Goal: Navigation & Orientation: Find specific page/section

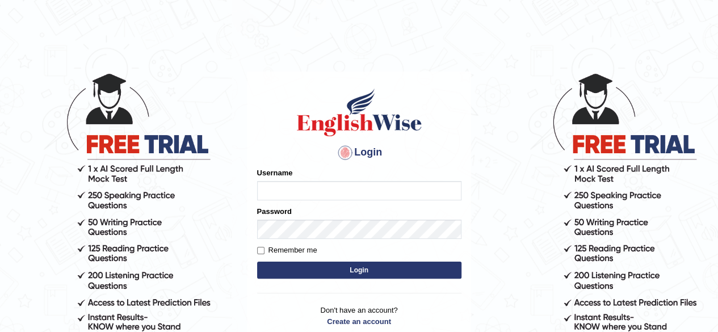
type input "ngawang2019"
click at [321, 272] on button "Login" at bounding box center [359, 270] width 204 height 17
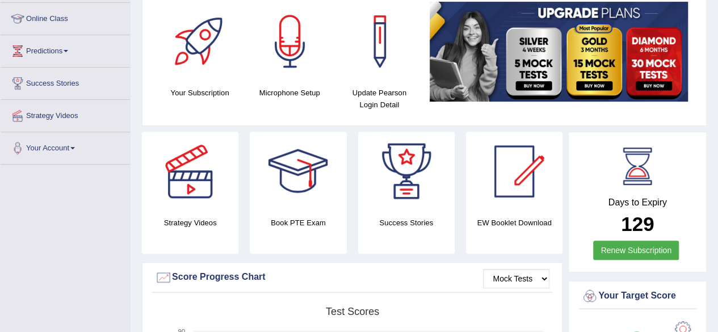
scroll to position [151, 0]
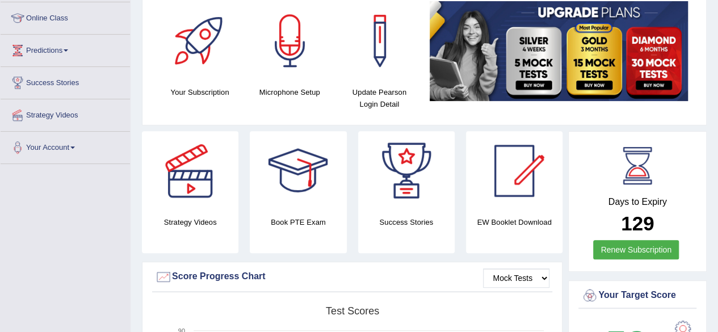
click at [313, 176] on div at bounding box center [297, 170] width 79 height 79
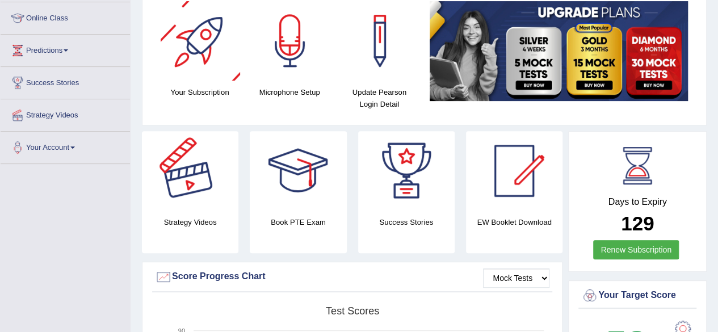
click at [180, 233] on div "Strategy Videos" at bounding box center [190, 192] width 96 height 122
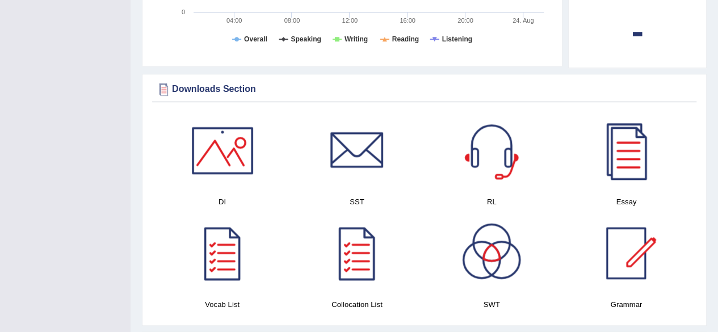
scroll to position [625, 0]
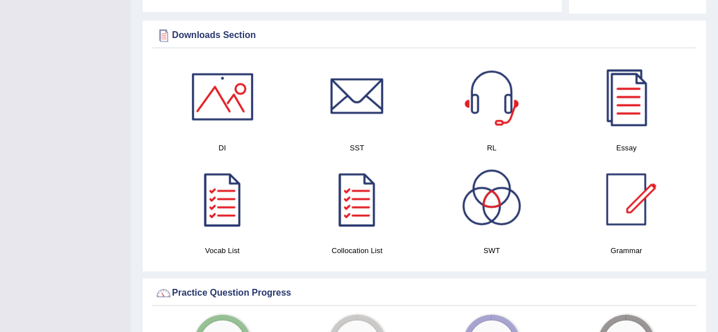
click at [367, 213] on div at bounding box center [356, 198] width 79 height 79
click at [621, 100] on div at bounding box center [625, 96] width 79 height 79
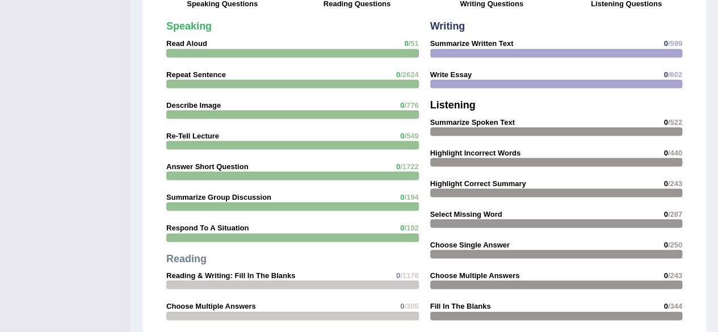
scroll to position [1012, 0]
click at [613, 79] on div at bounding box center [556, 83] width 253 height 9
